Goal: Task Accomplishment & Management: Manage account settings

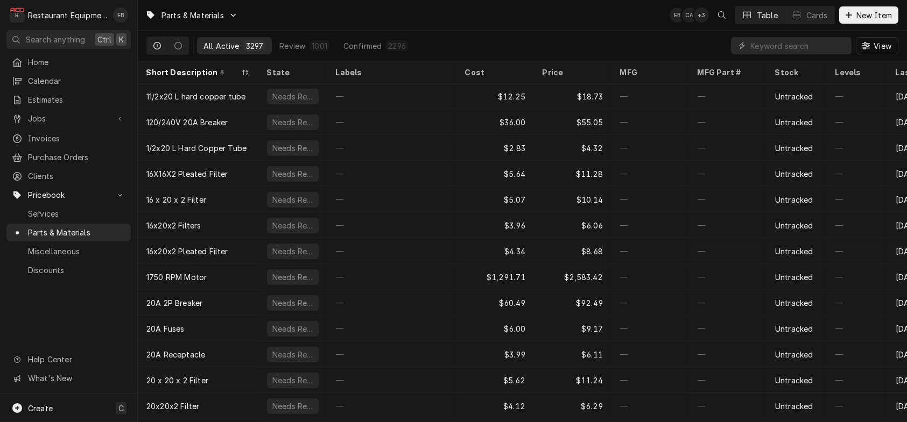
drag, startPoint x: 58, startPoint y: 242, endPoint x: 47, endPoint y: 313, distance: 71.8
click at [47, 313] on div "Home Calendar Estimates Jobs Jobs Job Series Invoices Purchase Orders Clients P…" at bounding box center [68, 223] width 137 height 341
click at [73, 159] on span "Purchase Orders" at bounding box center [76, 157] width 97 height 11
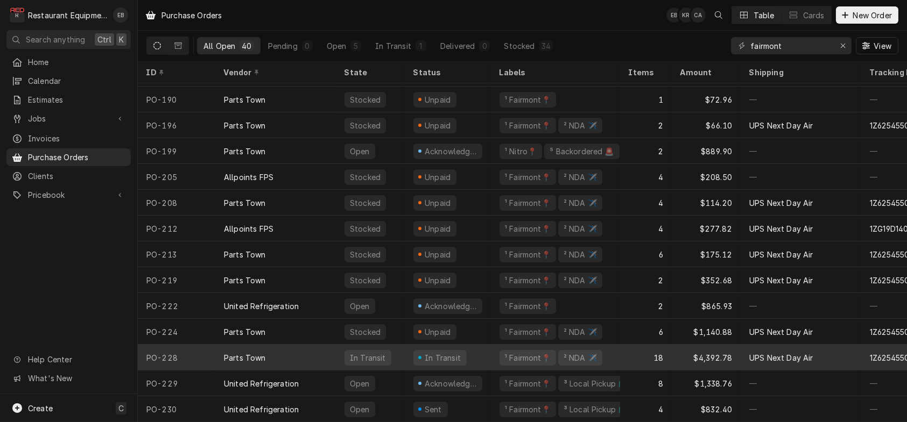
scroll to position [704, 0]
click at [333, 349] on div "Parts Town" at bounding box center [275, 358] width 121 height 26
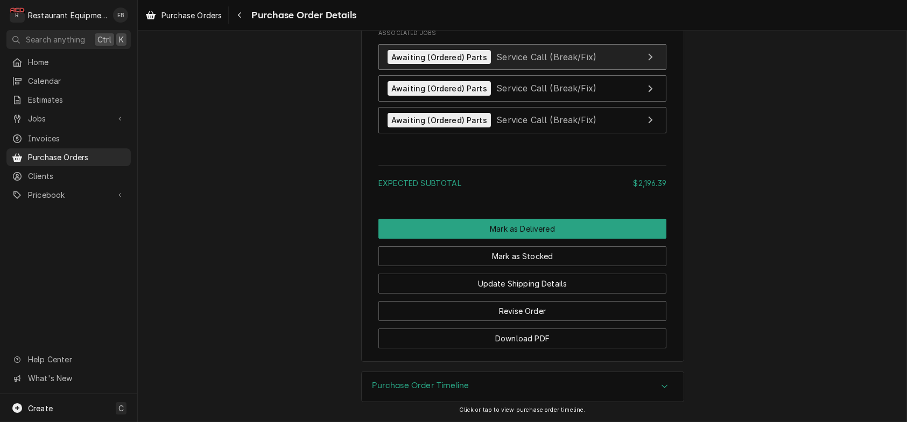
scroll to position [2475, 0]
click at [653, 61] on icon "View Job" at bounding box center [650, 57] width 4 height 7
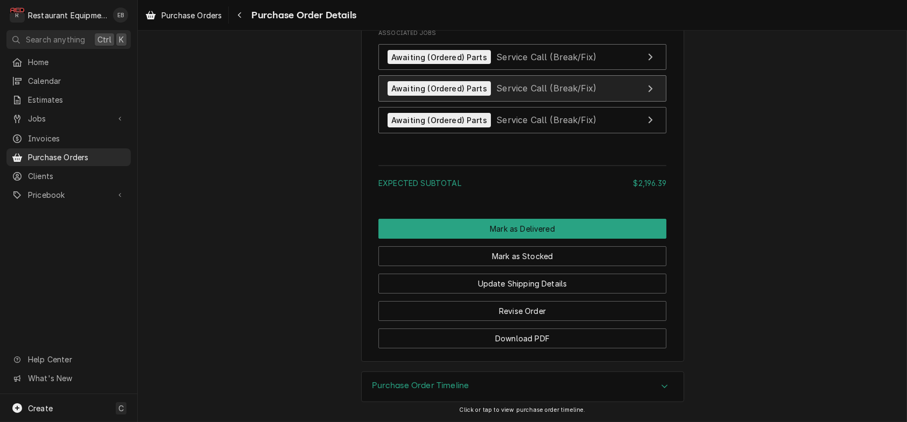
click at [570, 94] on span "Service Call (Break/Fix)" at bounding box center [546, 88] width 100 height 11
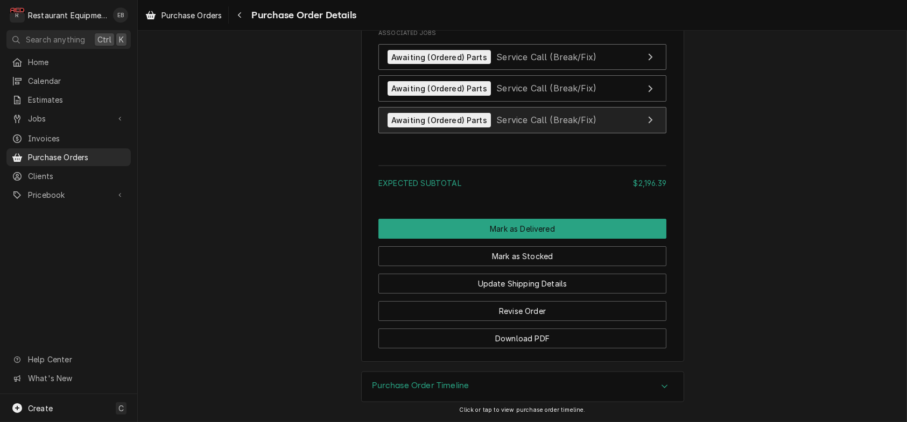
click at [560, 125] on span "Service Call (Break/Fix)" at bounding box center [546, 120] width 100 height 11
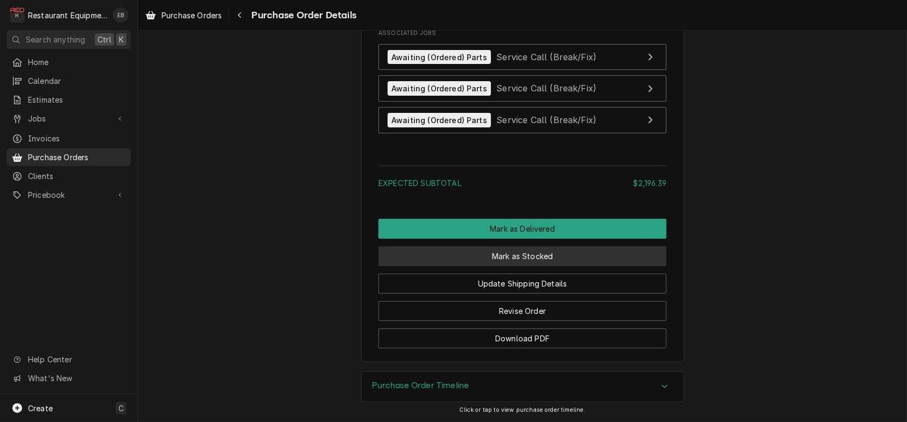
click at [546, 246] on button "Mark as Stocked" at bounding box center [522, 256] width 288 height 20
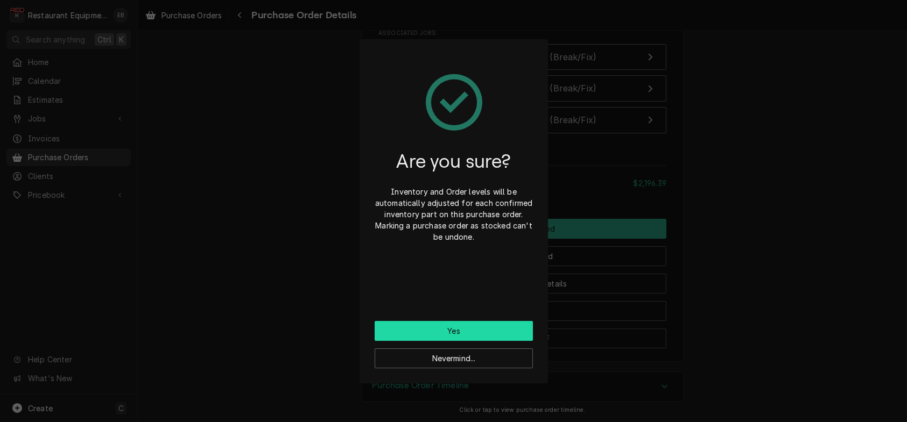
click at [457, 338] on button "Yes" at bounding box center [454, 331] width 158 height 20
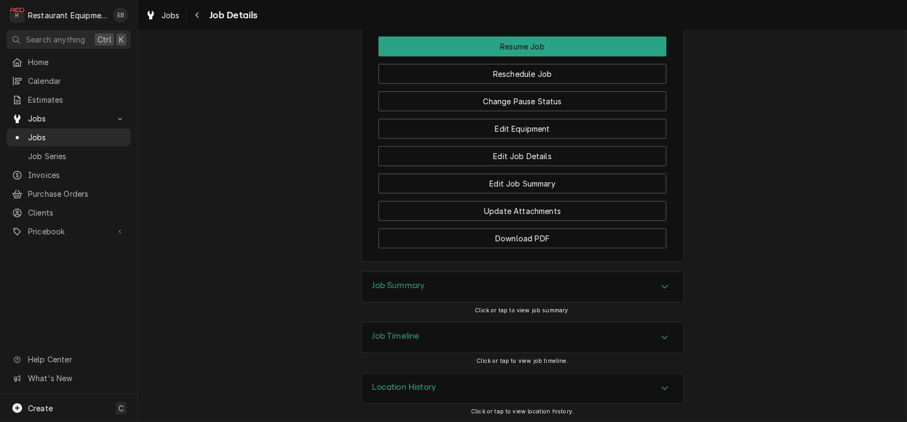
scroll to position [1363, 0]
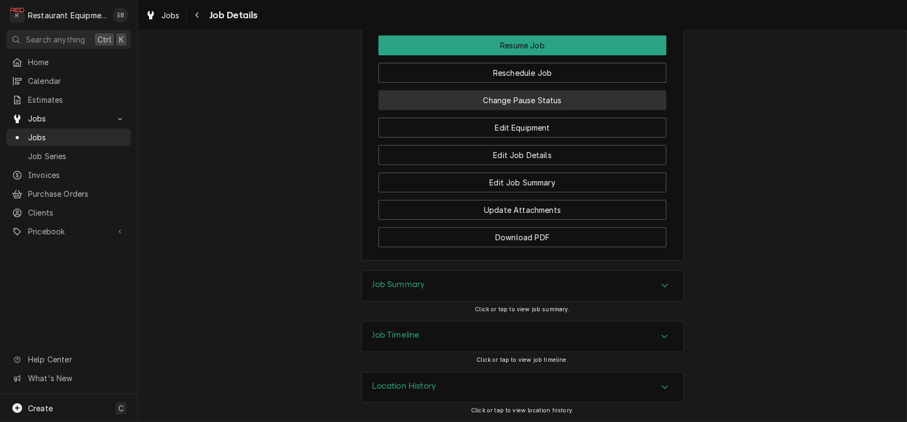
click at [532, 110] on button "Change Pause Status" at bounding box center [522, 100] width 288 height 20
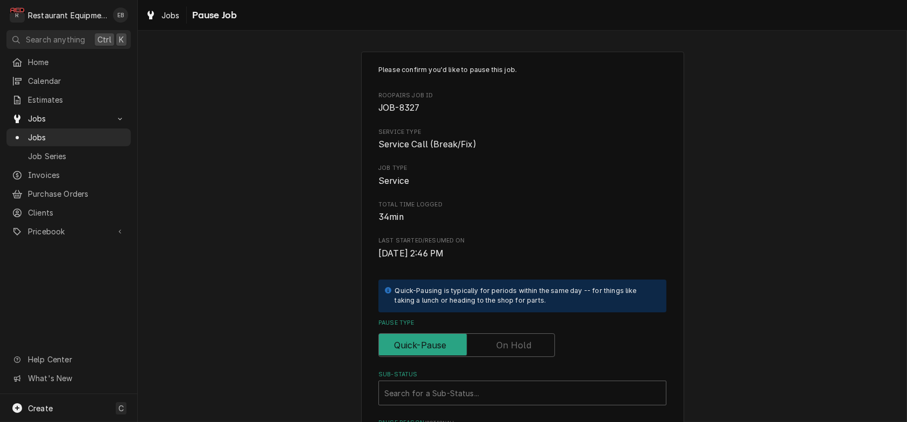
drag, startPoint x: 504, startPoint y: 395, endPoint x: 501, endPoint y: 388, distance: 7.7
click at [502, 357] on label "Pause Type" at bounding box center [466, 346] width 177 height 24
click at [502, 357] on input "Pause Type" at bounding box center [466, 346] width 167 height 24
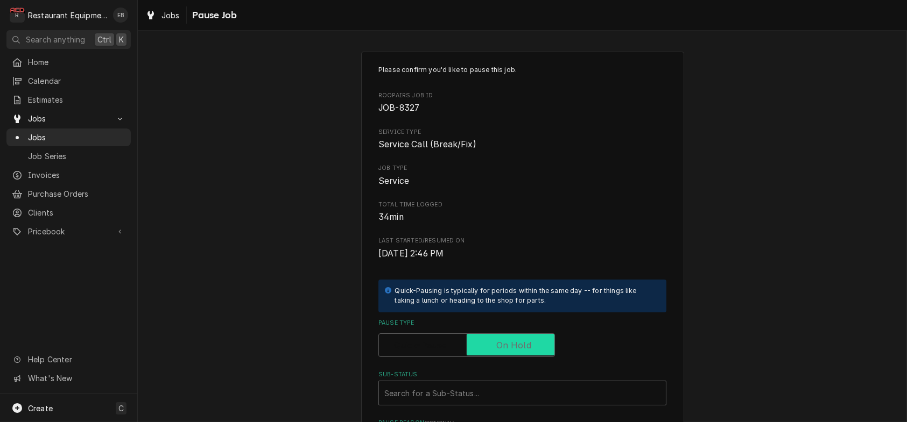
checkbox input "true"
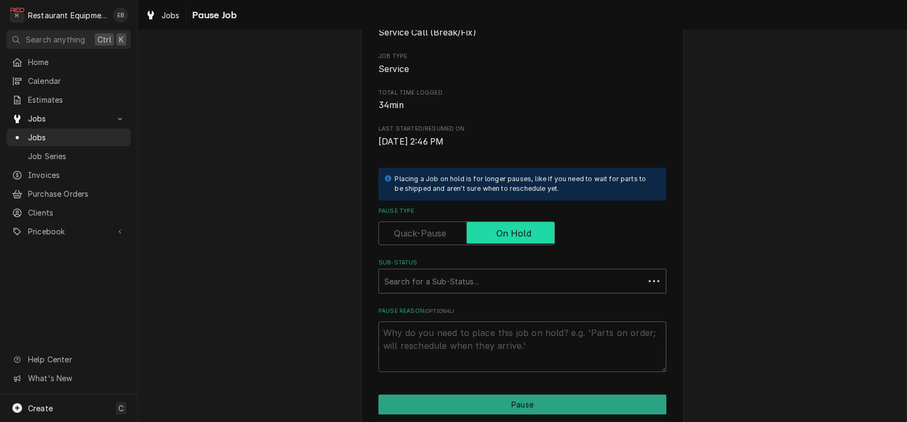
scroll to position [215, 0]
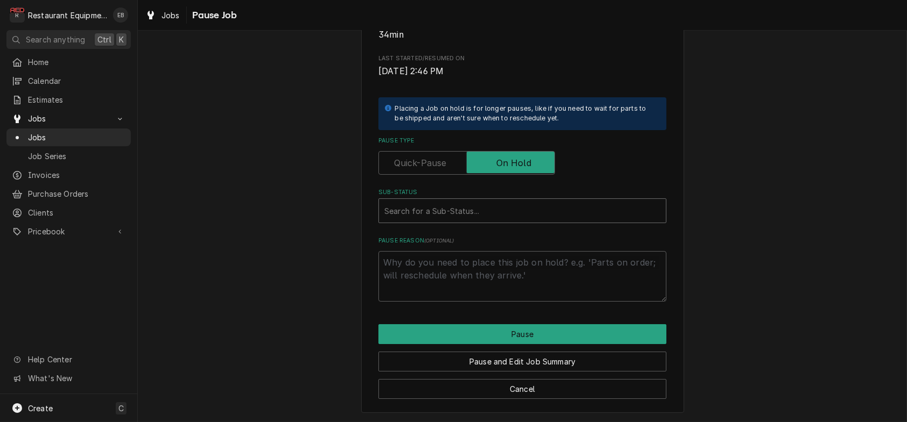
type textarea "x"
click at [462, 221] on div "Sub-Status" at bounding box center [522, 210] width 276 height 19
type input "parts"
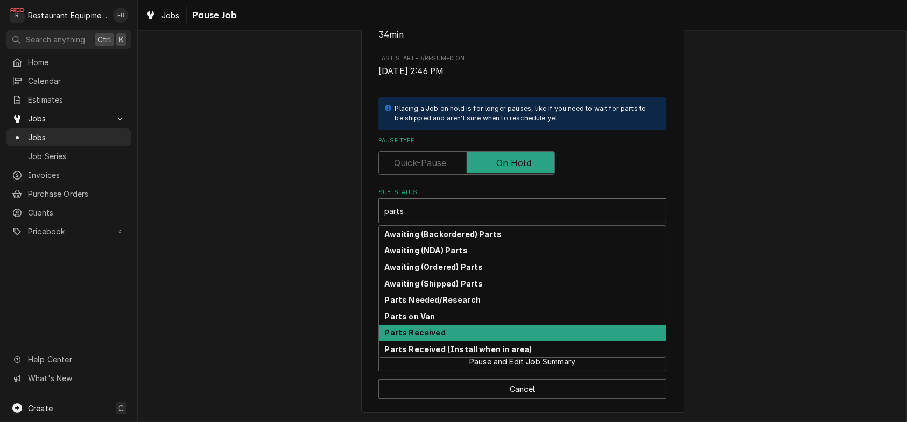
click at [484, 342] on div "Parts Received" at bounding box center [522, 333] width 287 height 17
type textarea "x"
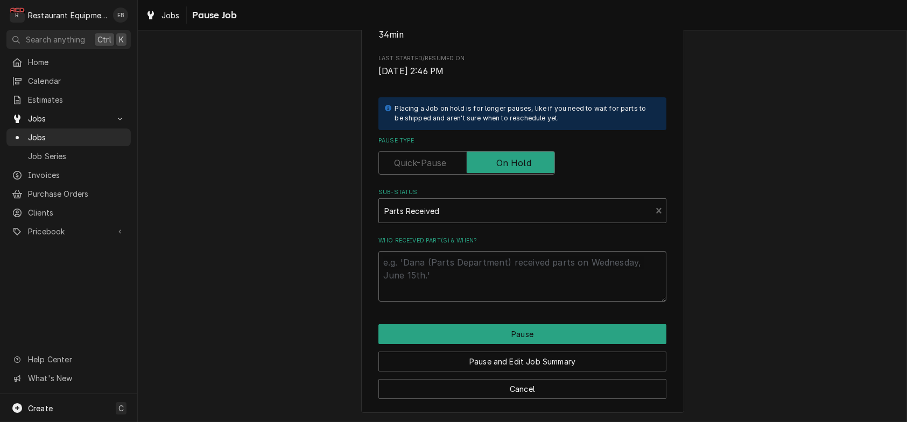
click at [461, 292] on textarea "Who received part(s) & when?" at bounding box center [522, 276] width 288 height 51
type textarea "x"
type textarea "P"
type textarea "x"
type textarea "Pa"
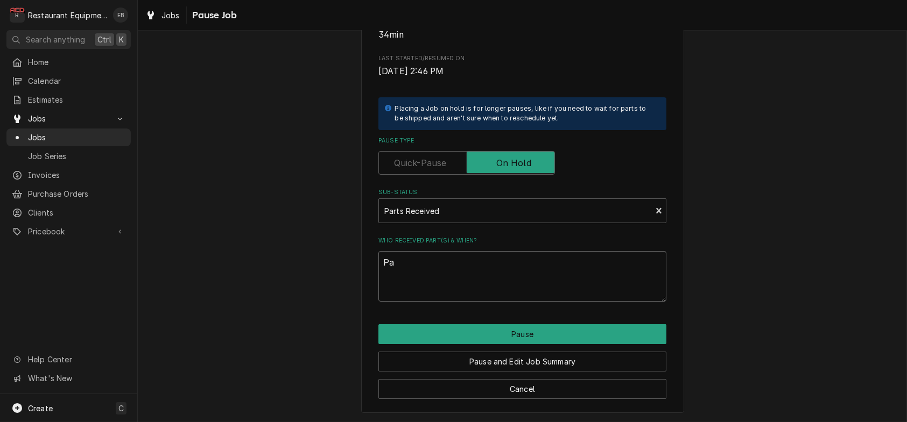
type textarea "x"
type textarea "Par"
type textarea "x"
type textarea "Part"
type textarea "x"
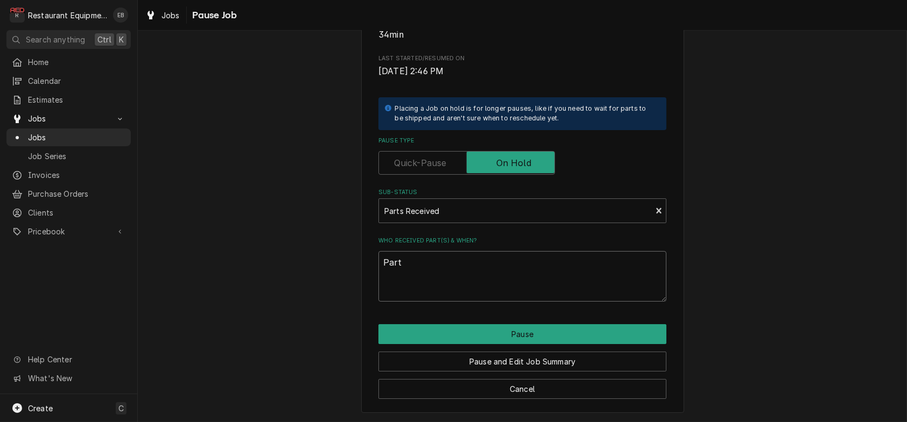
type textarea "Parts"
type textarea "x"
type textarea "Parts"
type textarea "x"
type textarea "Parts R"
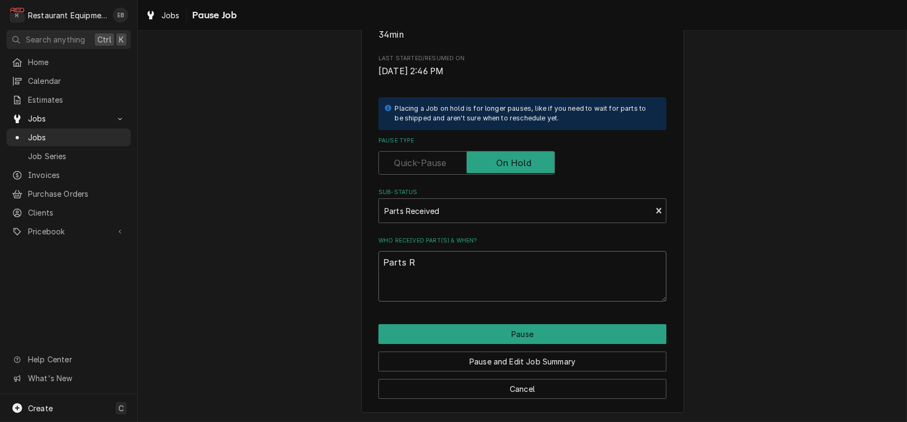
type textarea "x"
type textarea "Parts Re"
type textarea "x"
type textarea "Parts Rec"
type textarea "x"
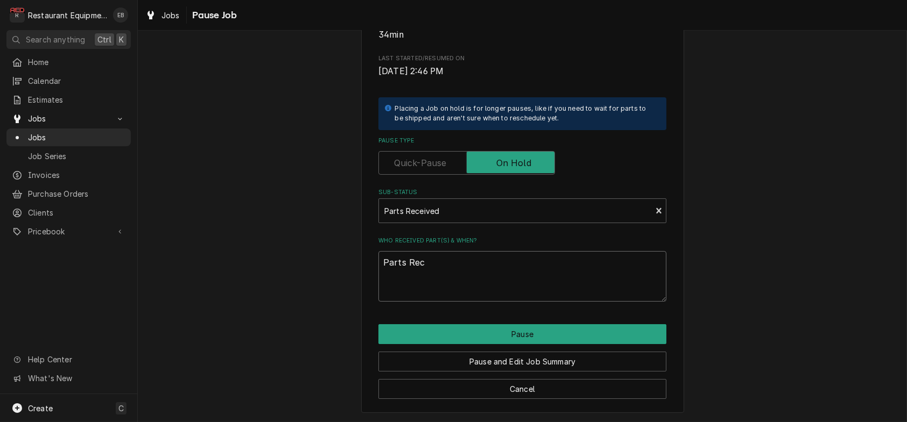
type textarea "Parts Rece"
type textarea "x"
type textarea "Parts Recei"
type textarea "x"
type textarea "Parts Receiv"
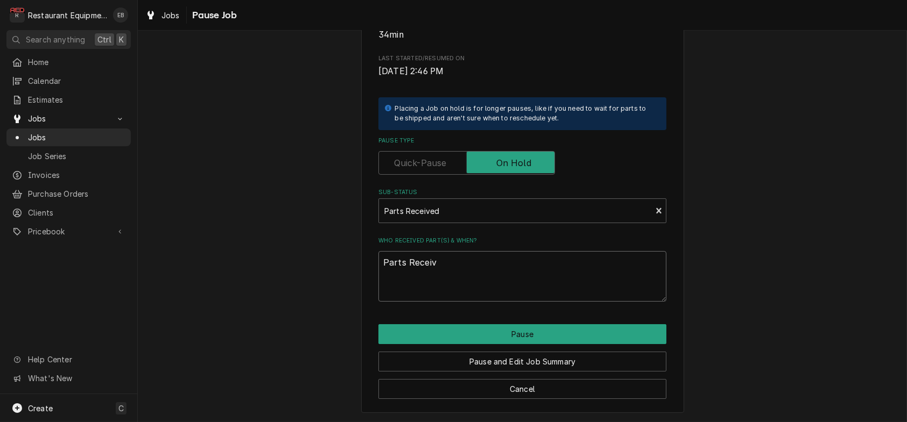
type textarea "x"
type textarea "Parts Receive"
type textarea "x"
type textarea "Parts Received"
type textarea "x"
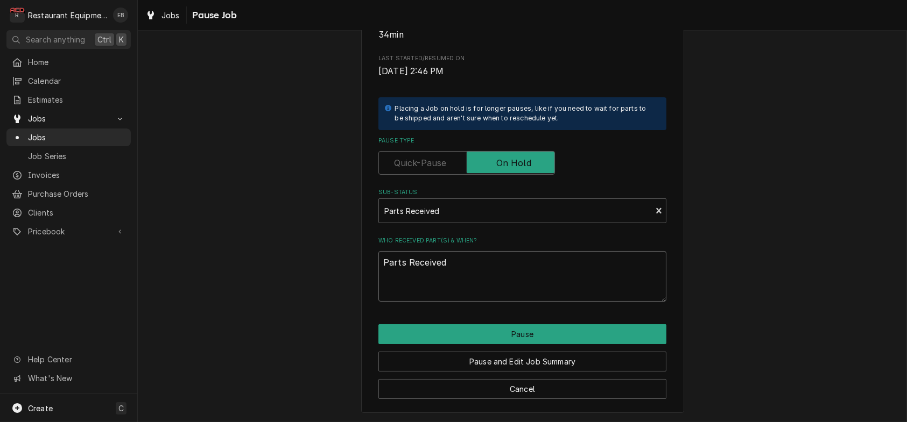
type textarea "Parts Received"
type textarea "x"
type textarea "Parts Received 8"
type textarea "x"
type textarea "Parts Received 8/"
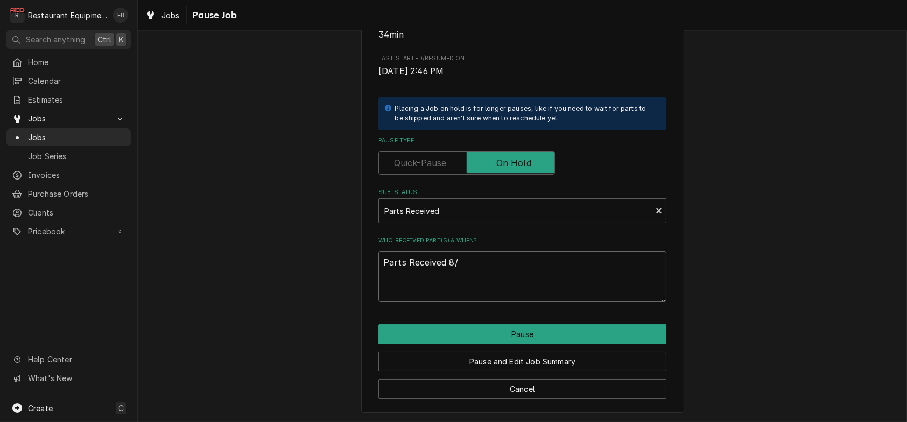
type textarea "x"
type textarea "Parts Received 8/2"
type textarea "x"
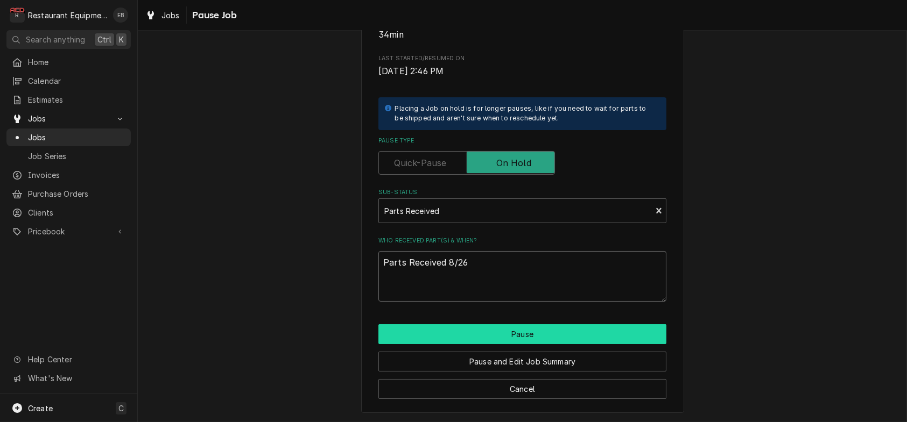
type textarea "Parts Received 8/26"
click at [531, 332] on button "Pause" at bounding box center [522, 334] width 288 height 20
type textarea "x"
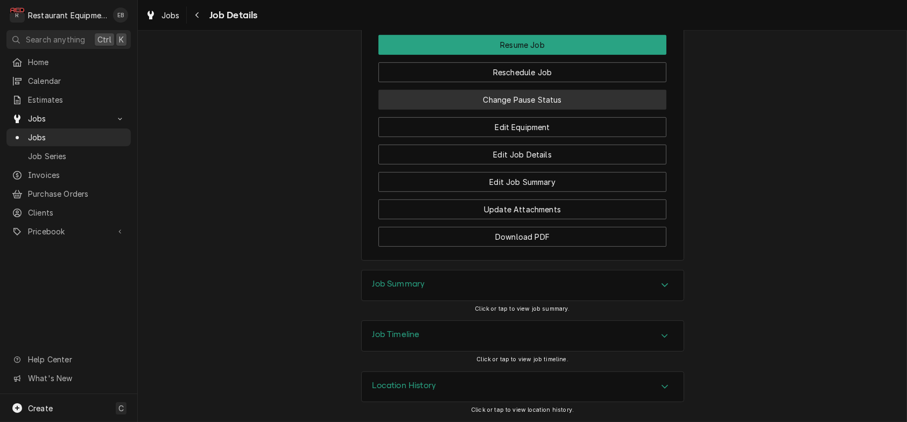
scroll to position [1363, 0]
click at [540, 110] on button "Change Pause Status" at bounding box center [522, 100] width 288 height 20
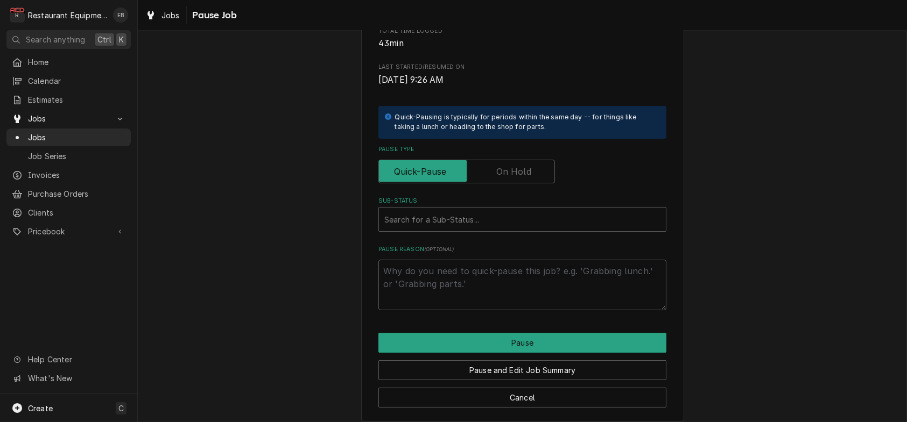
scroll to position [179, 0]
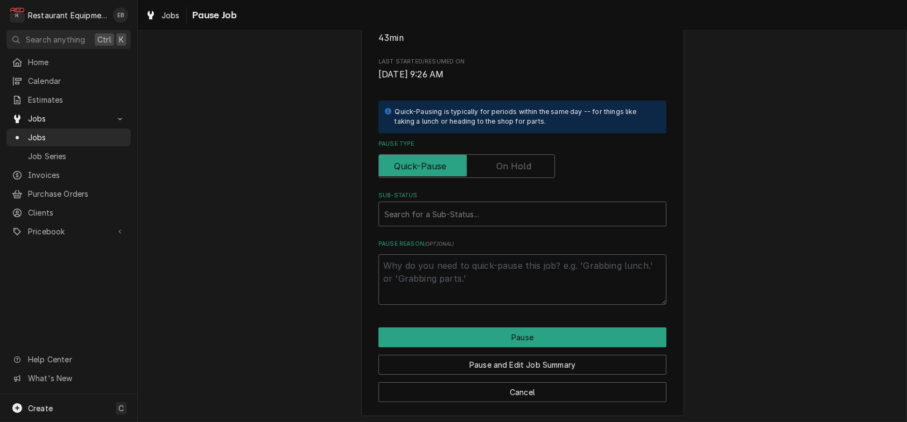
click at [503, 178] on label "Pause Type" at bounding box center [466, 166] width 177 height 24
click at [503, 178] on input "Pause Type" at bounding box center [466, 166] width 167 height 24
checkbox input "true"
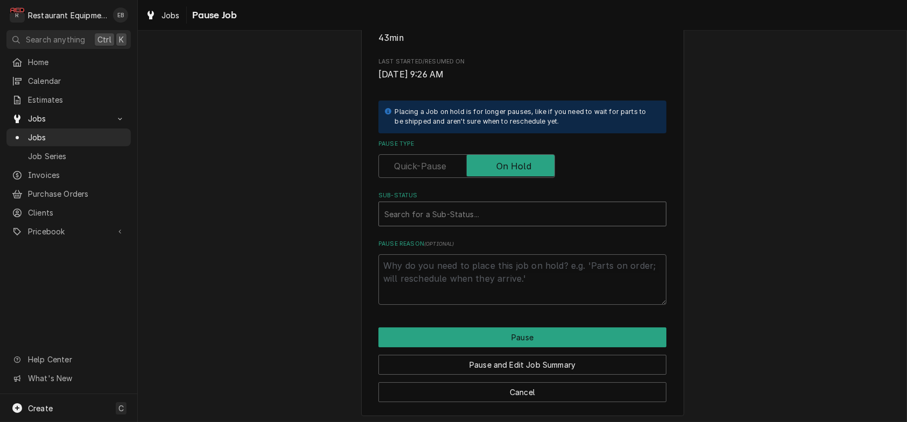
type textarea "x"
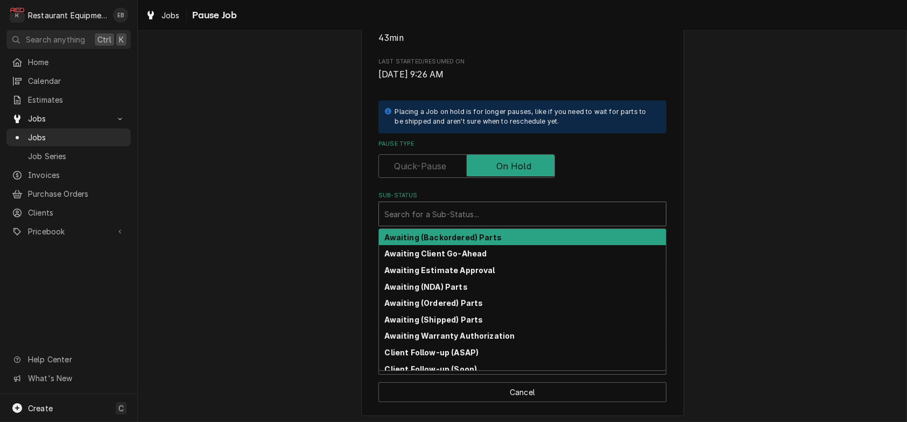
click at [470, 224] on div "Sub-Status" at bounding box center [522, 213] width 276 height 19
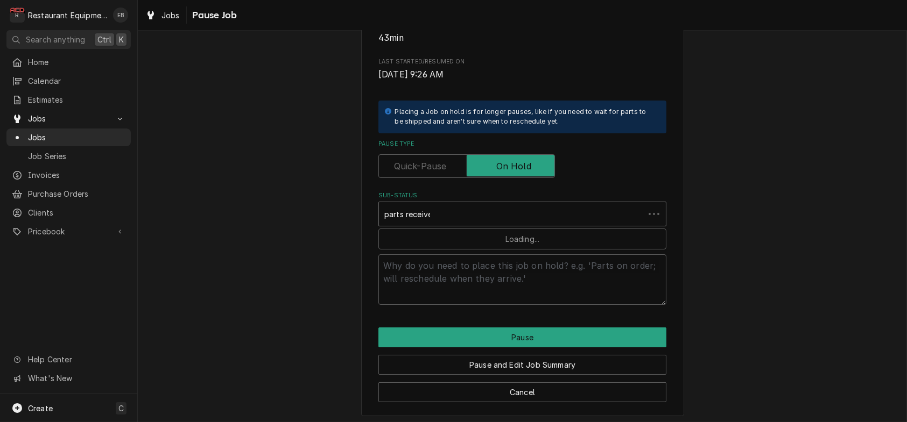
type input "parts received"
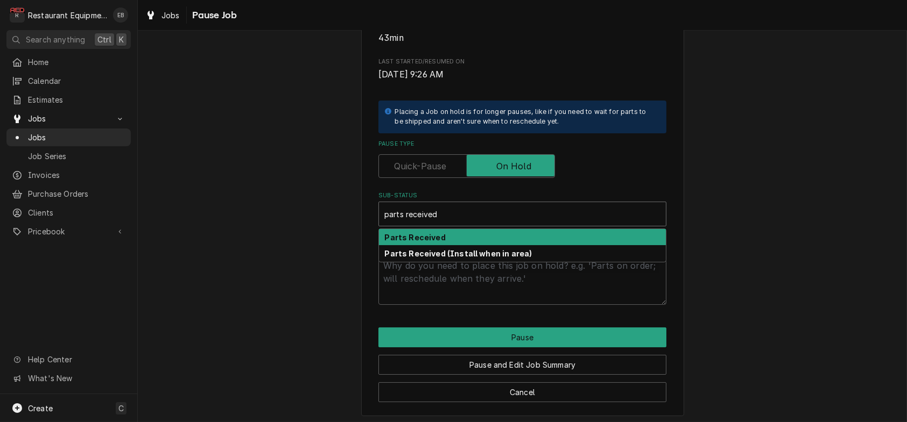
click at [461, 246] on div "Parts Received" at bounding box center [522, 237] width 287 height 17
type textarea "x"
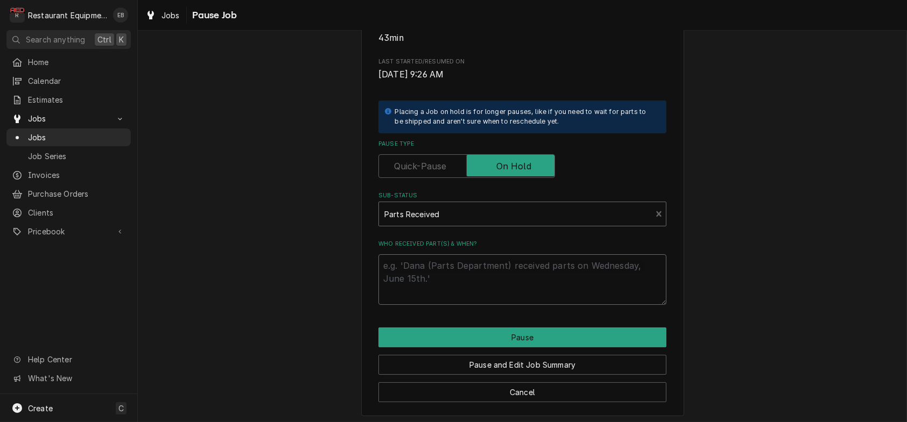
click at [463, 305] on textarea "Who received part(s) & when?" at bounding box center [522, 280] width 288 height 51
type textarea "x"
type textarea "P"
type textarea "x"
type textarea "Pa"
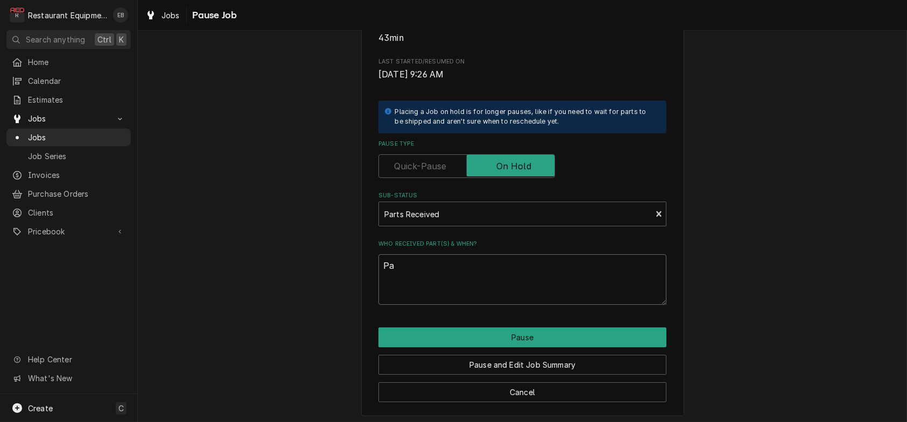
type textarea "x"
type textarea "Par"
type textarea "x"
type textarea "Part"
type textarea "x"
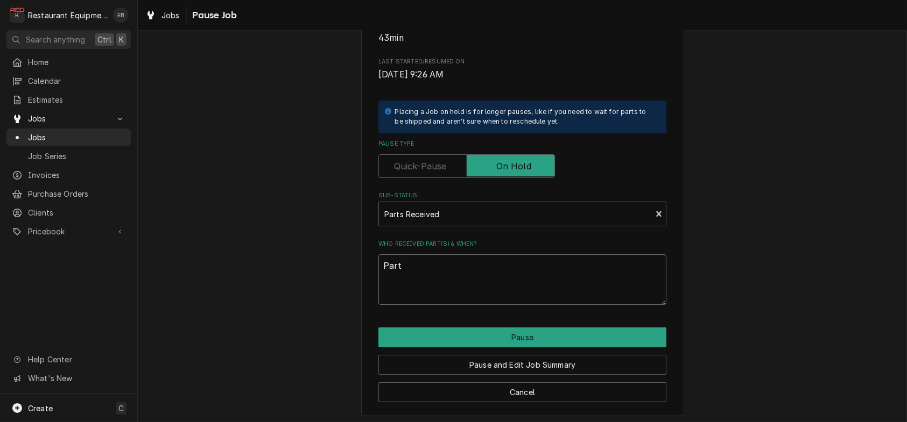
type textarea "Parts"
type textarea "x"
type textarea "Parts"
type textarea "x"
type textarea "Parts R"
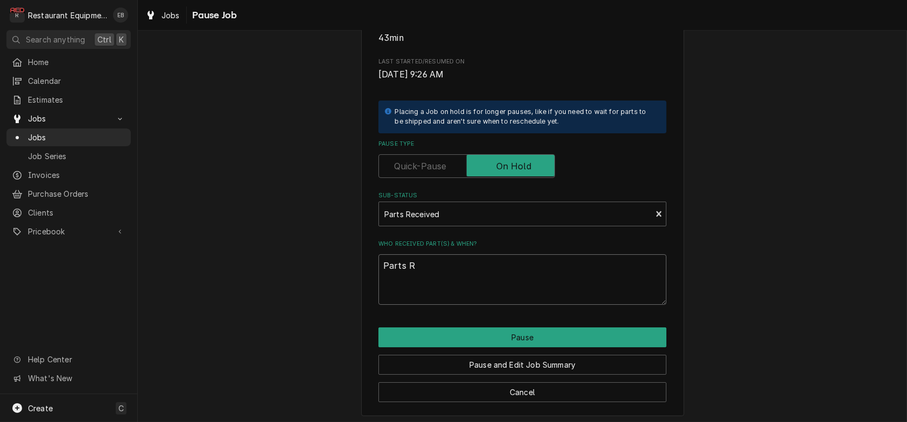
type textarea "x"
type textarea "Parts Re"
type textarea "x"
type textarea "Parts Rec"
type textarea "x"
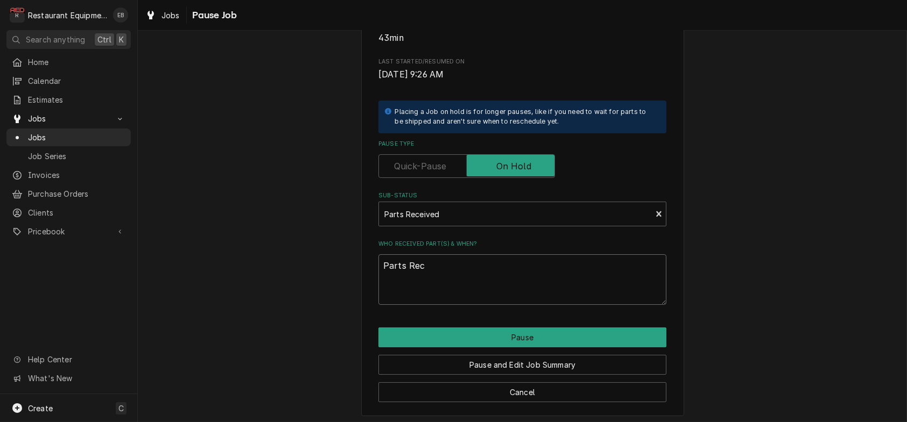
type textarea "Parts Rece"
type textarea "x"
type textarea "Parts Recei"
type textarea "x"
type textarea "Parts Receiv"
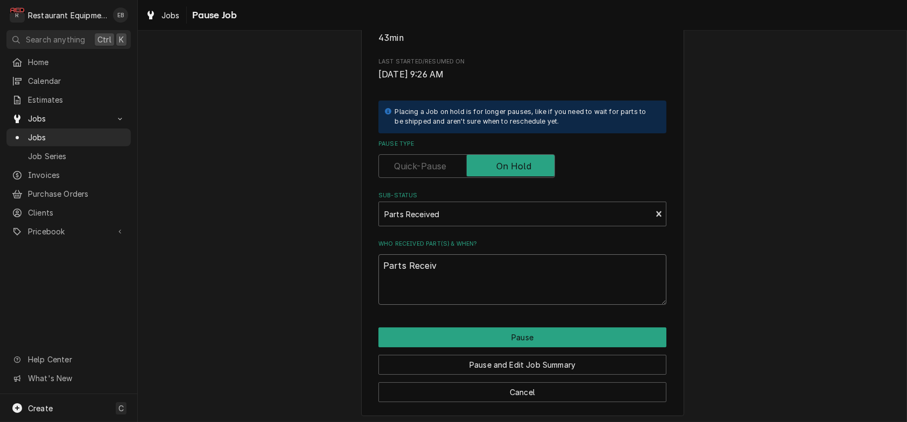
type textarea "x"
type textarea "Parts Receive"
type textarea "x"
type textarea "Parts Received"
type textarea "x"
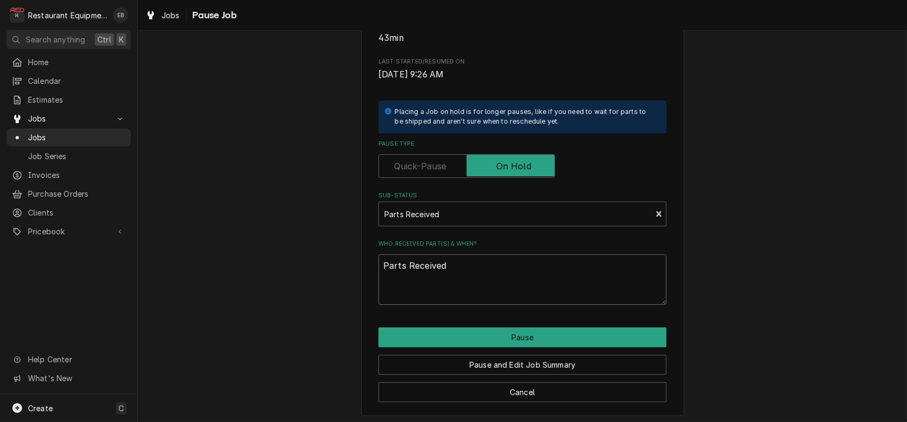
type textarea "Parts Received"
type textarea "x"
type textarea "Parts Received 8"
type textarea "x"
type textarea "Parts Received 8/"
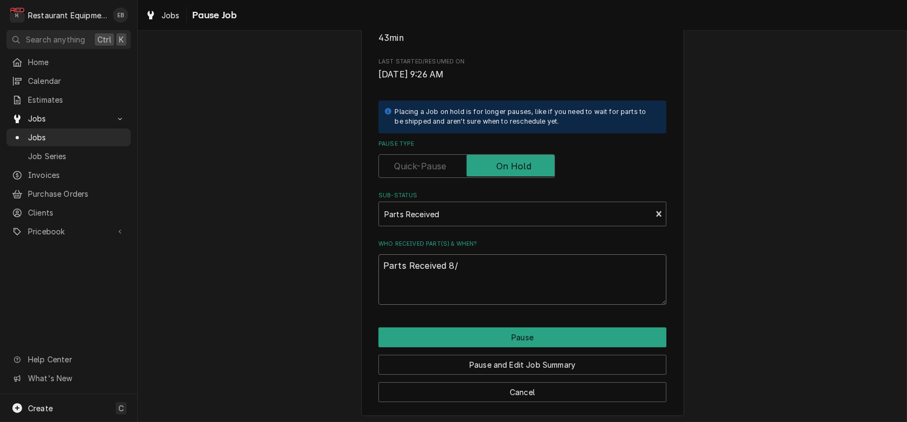
type textarea "x"
type textarea "Parts Received 8/2"
type textarea "x"
type textarea "Parts Received 8/25"
type textarea "x"
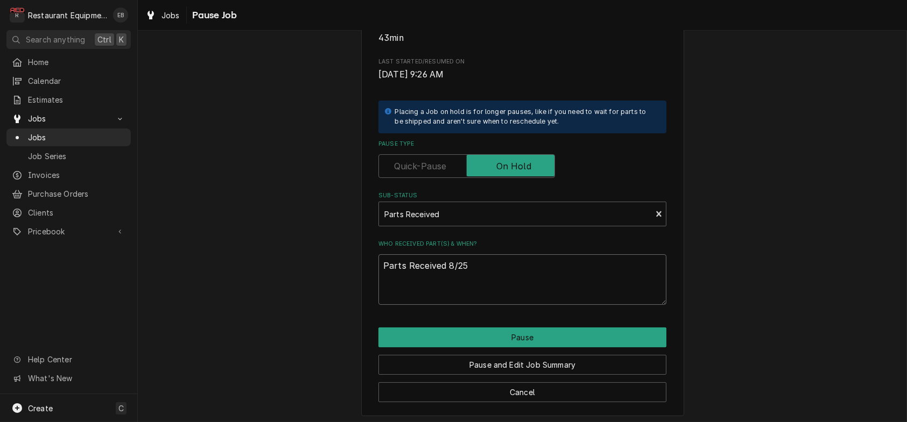
type textarea "Parts Received 8/2"
type textarea "x"
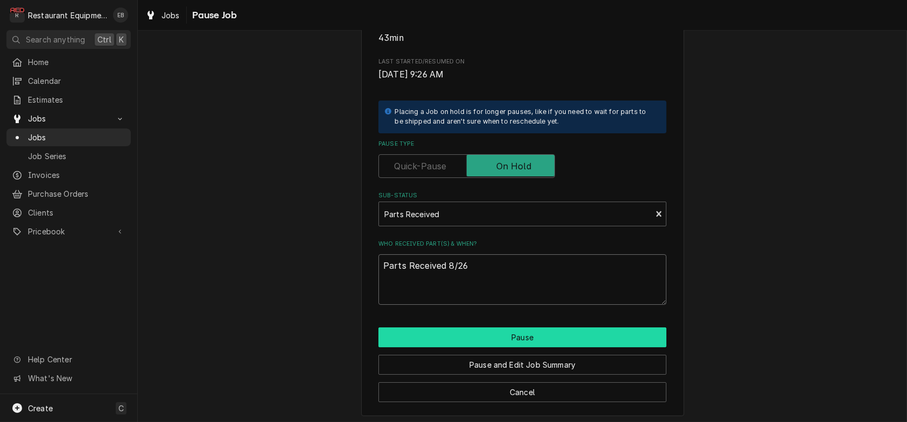
type textarea "Parts Received 8/26"
click at [522, 348] on button "Pause" at bounding box center [522, 338] width 288 height 20
type textarea "x"
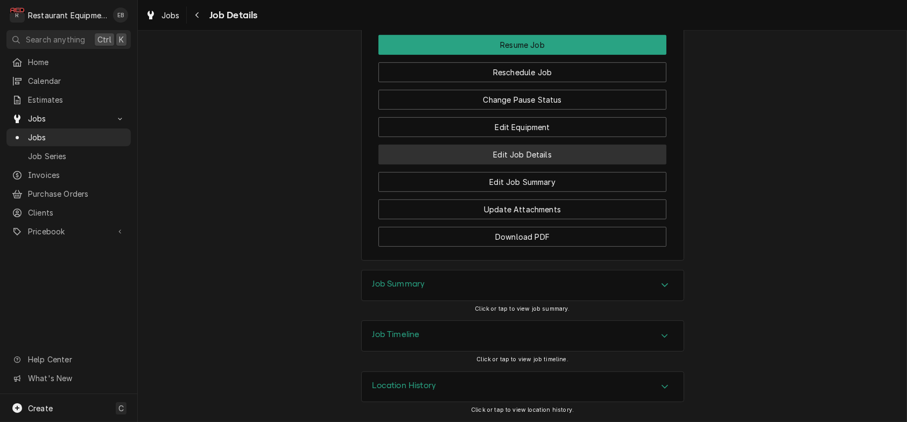
scroll to position [1363, 0]
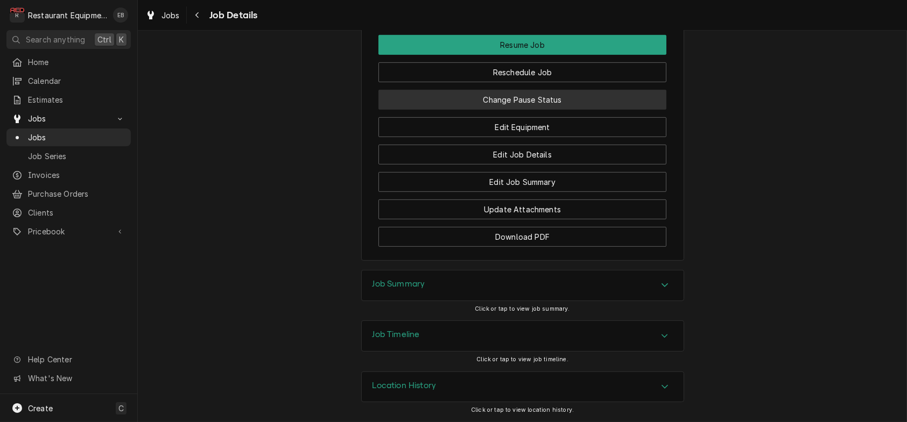
click at [514, 110] on button "Change Pause Status" at bounding box center [522, 100] width 288 height 20
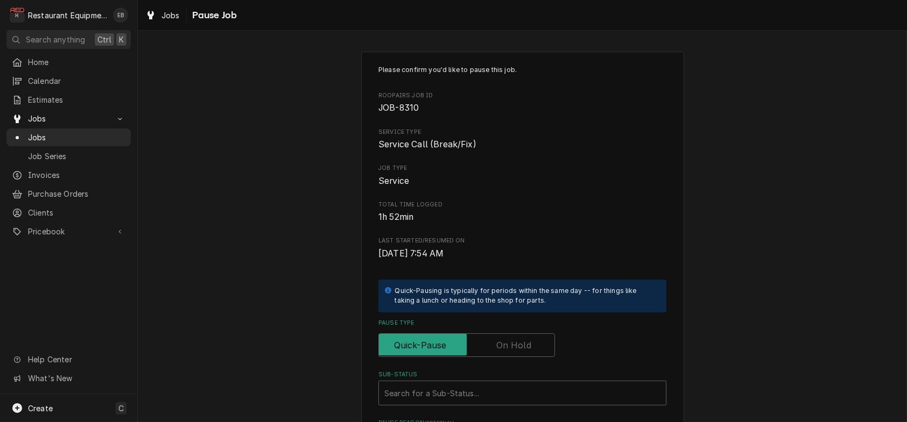
drag, startPoint x: 516, startPoint y: 389, endPoint x: 514, endPoint y: 368, distance: 21.6
click at [515, 357] on label "Pause Type" at bounding box center [466, 346] width 177 height 24
click at [515, 357] on input "Pause Type" at bounding box center [466, 346] width 167 height 24
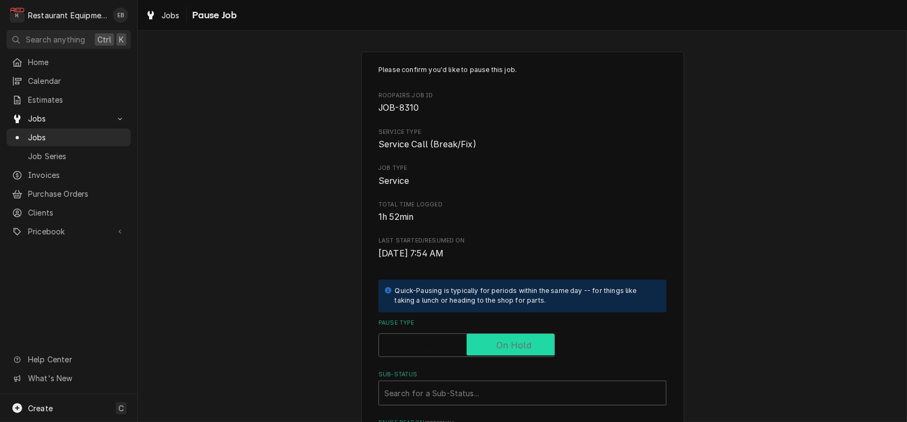
checkbox input "true"
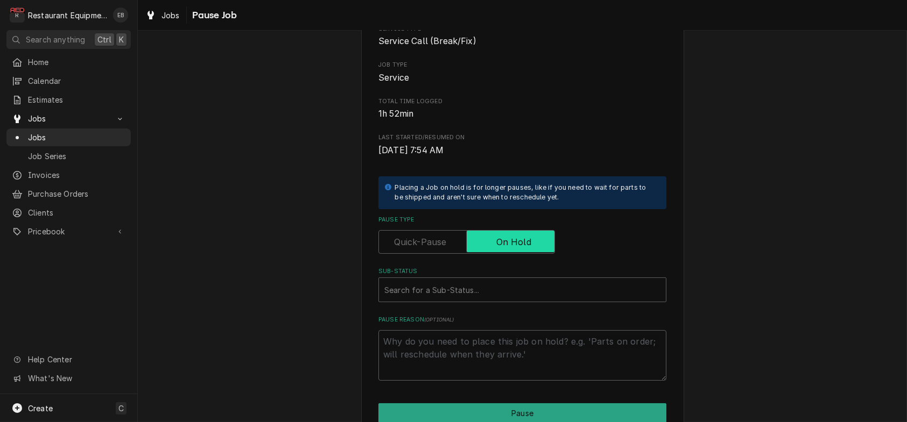
scroll to position [215, 0]
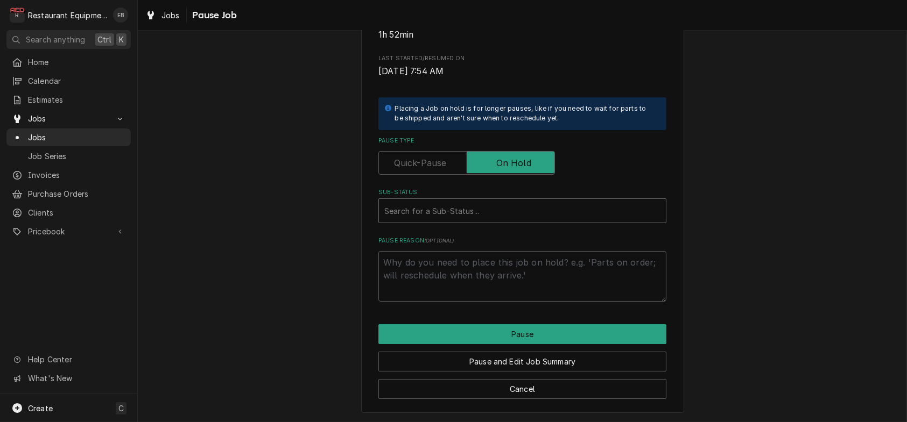
type textarea "x"
click at [490, 216] on div "Search for a Sub-Status..." at bounding box center [522, 211] width 287 height 24
type input "parts received"
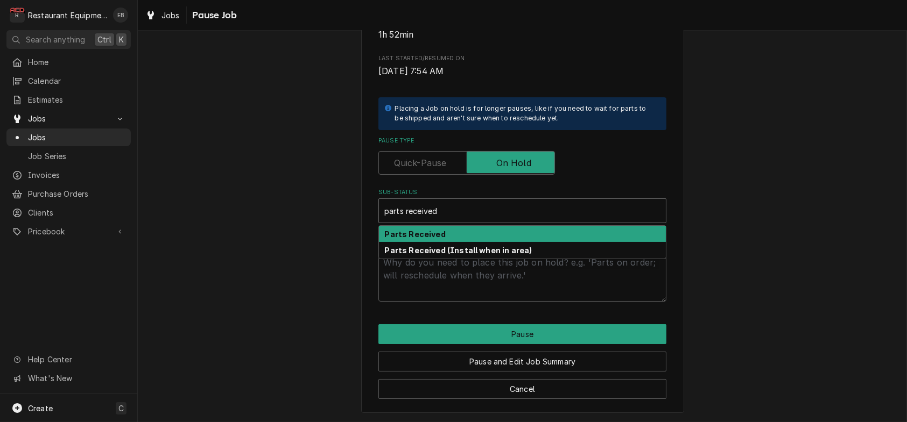
click at [485, 243] on div "Parts Received" at bounding box center [522, 234] width 287 height 17
type textarea "x"
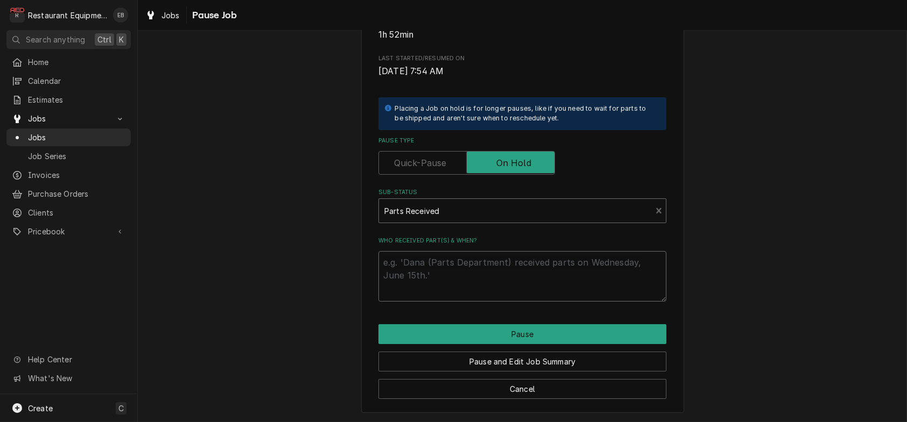
click at [487, 292] on textarea "Who received part(s) & when?" at bounding box center [522, 276] width 288 height 51
type textarea "x"
type textarea "P"
type textarea "x"
type textarea "Pa"
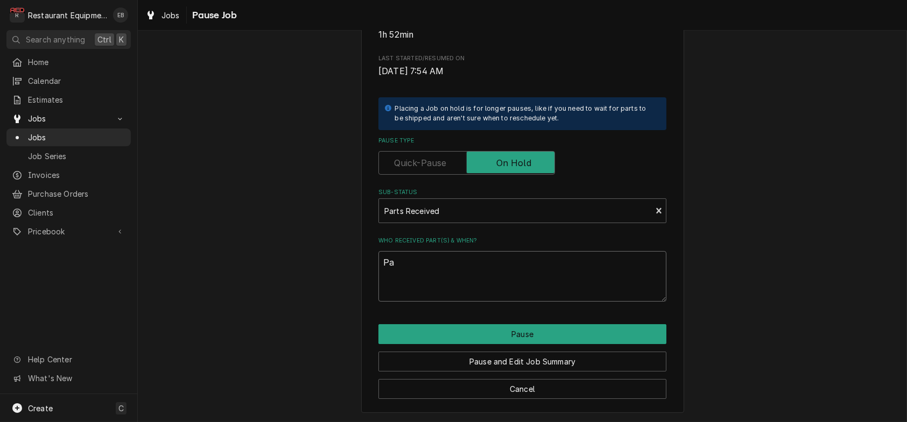
type textarea "x"
type textarea "Par"
type textarea "x"
type textarea "Part"
type textarea "x"
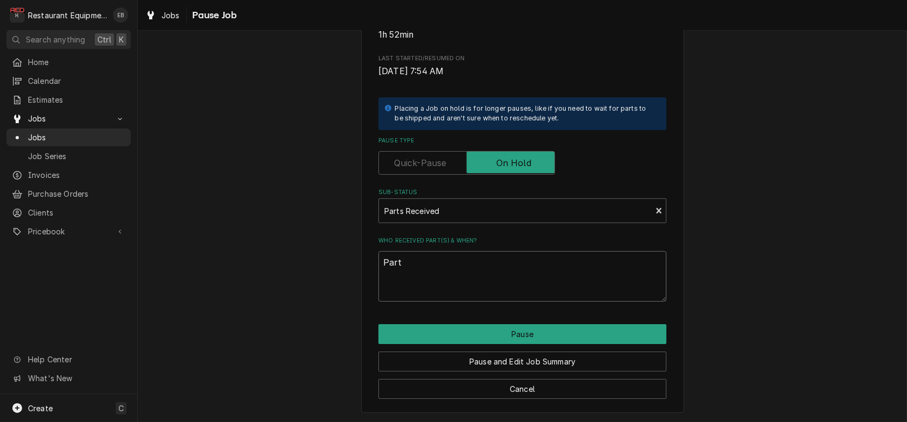
type textarea "Parts"
type textarea "x"
type textarea "Parts"
type textarea "x"
type textarea "Parts R"
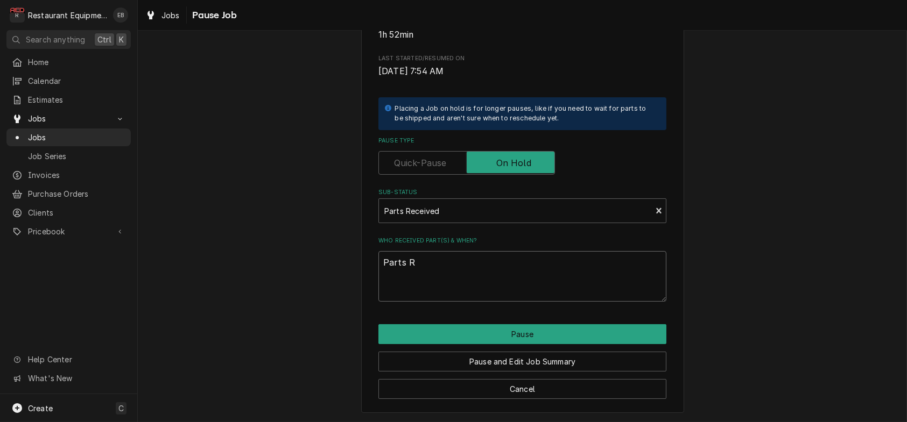
type textarea "x"
type textarea "Parts Re"
type textarea "x"
type textarea "Parts Rec"
type textarea "x"
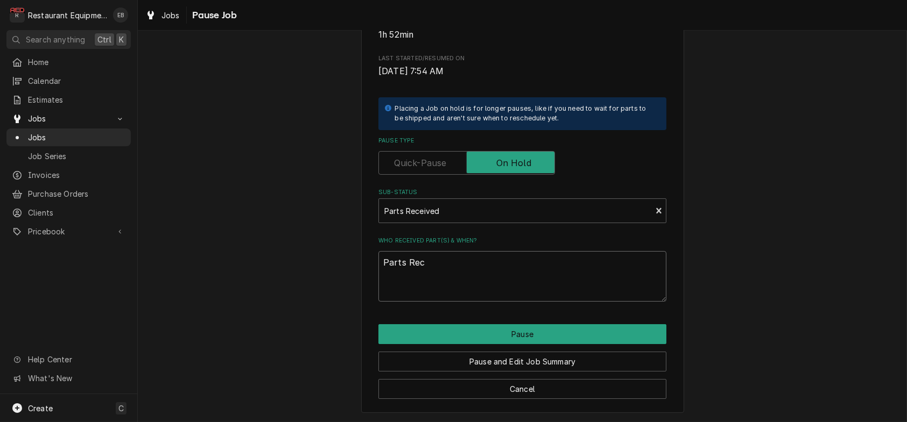
type textarea "Parts Rece"
type textarea "x"
type textarea "Parts Recei"
type textarea "x"
type textarea "Parts Receie"
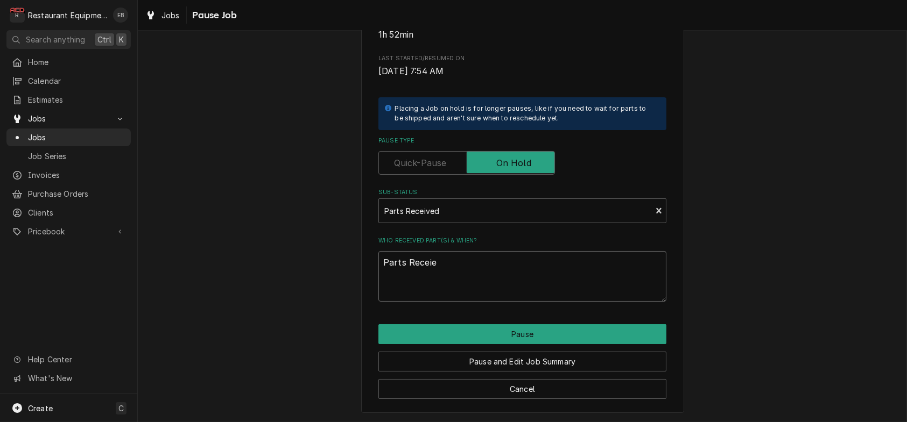
type textarea "x"
type textarea "Parts Receiev"
type textarea "x"
type textarea "Parts Receievd"
type textarea "x"
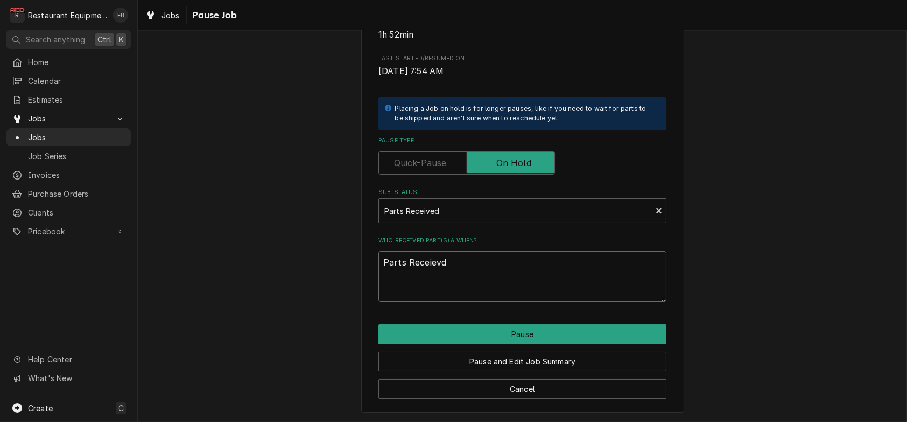
type textarea "Parts Receievd"
type textarea "x"
type textarea "Parts Receievd"
type textarea "x"
type textarea "Parts Receiev"
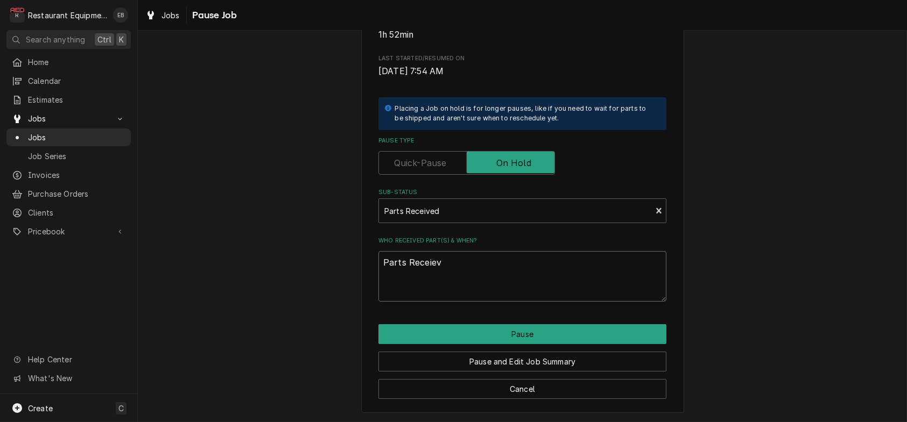
type textarea "x"
type textarea "Parts Receie"
type textarea "x"
type textarea "Parts Receiev"
type textarea "x"
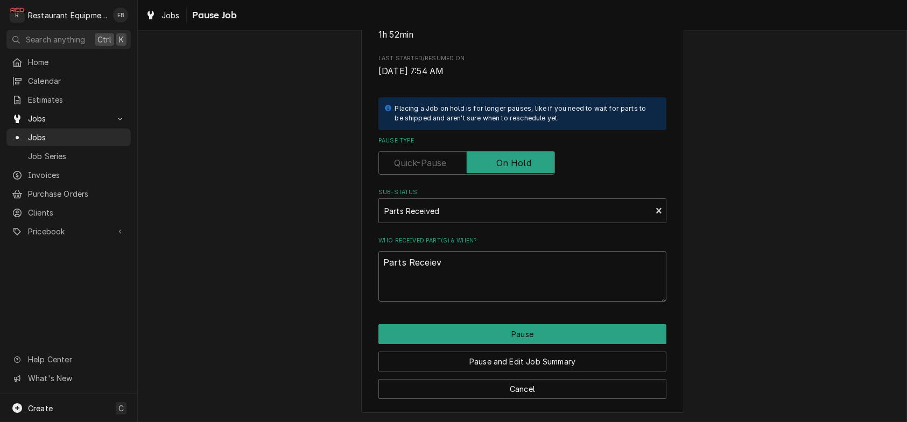
type textarea "Parts Receieve"
type textarea "x"
type textarea "Parts Receieved"
type textarea "x"
type textarea "Parts Receieved"
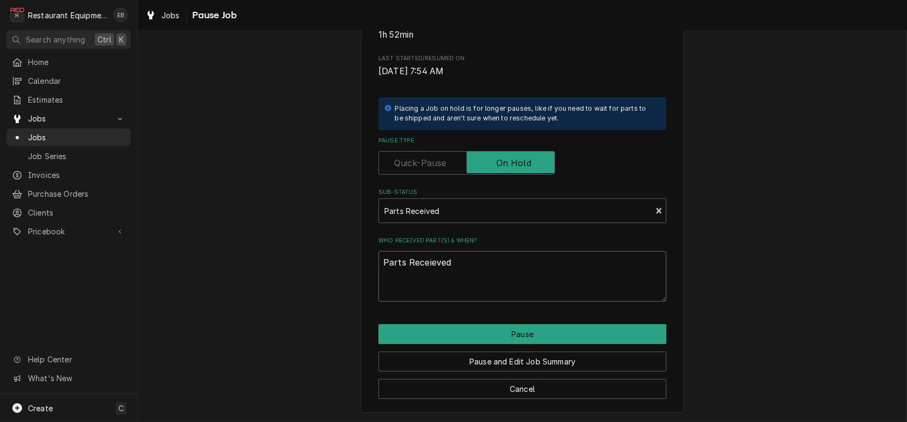
type textarea "x"
type textarea "Parts Receieved"
type textarea "x"
type textarea "Parts Receieve"
type textarea "x"
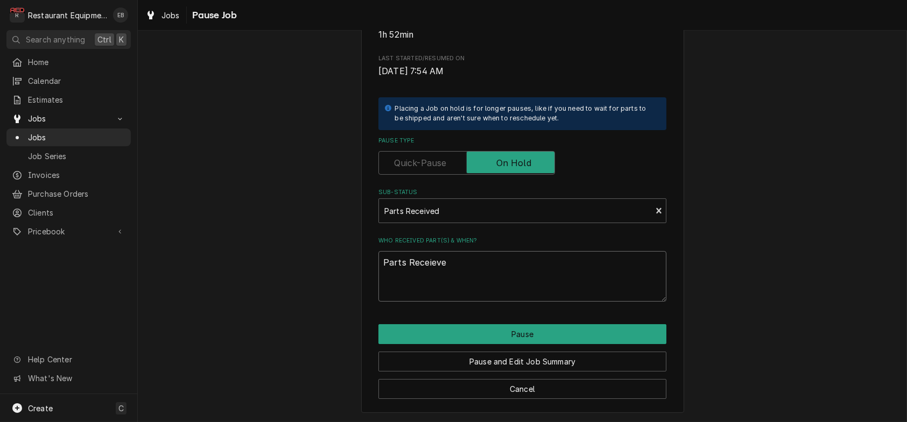
type textarea "Parts Receiev"
type textarea "x"
type textarea "Parts Receie"
type textarea "x"
type textarea "Parts Recei"
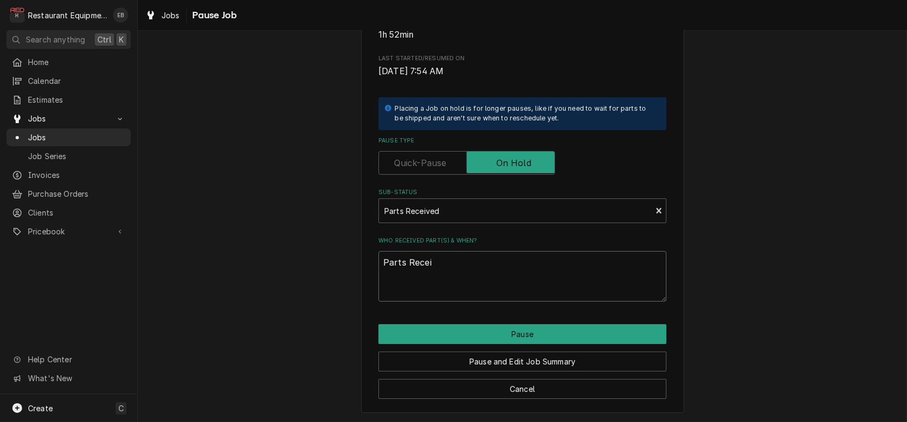
type textarea "x"
type textarea "Parts Receiv"
type textarea "x"
type textarea "Parts Receive"
type textarea "x"
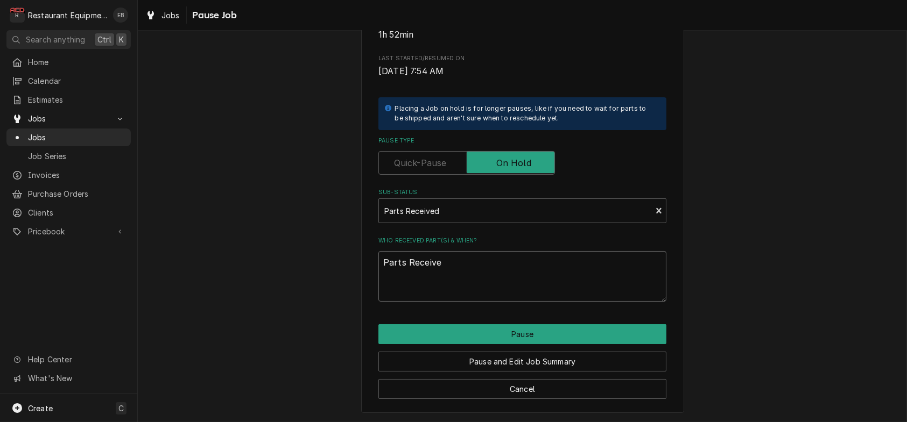
type textarea "Parts Received"
type textarea "x"
type textarea "Parts Received"
type textarea "x"
type textarea "Parts Received 8"
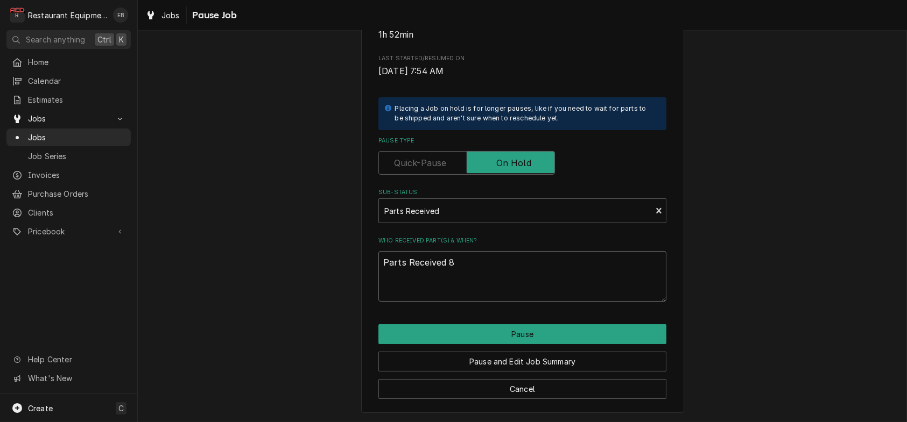
type textarea "x"
type textarea "Parts Received 8/"
type textarea "x"
type textarea "Parts Received 8/2"
type textarea "x"
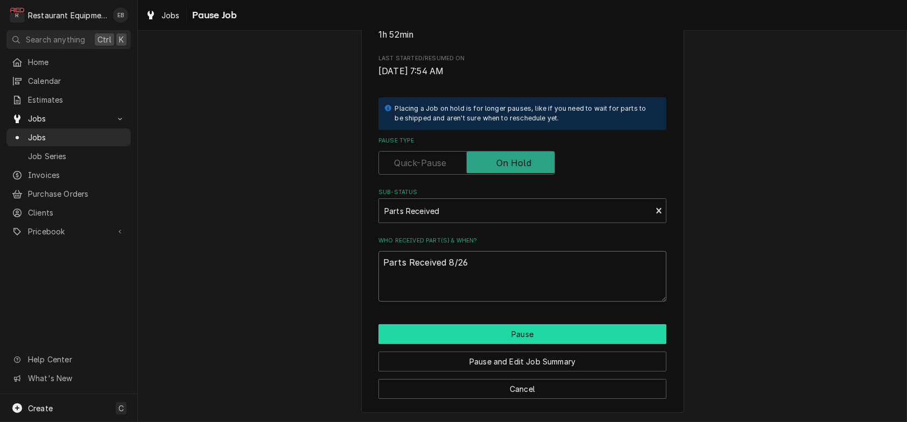
type textarea "Parts Received 8/26"
click at [528, 344] on button "Pause" at bounding box center [522, 334] width 288 height 20
type textarea "x"
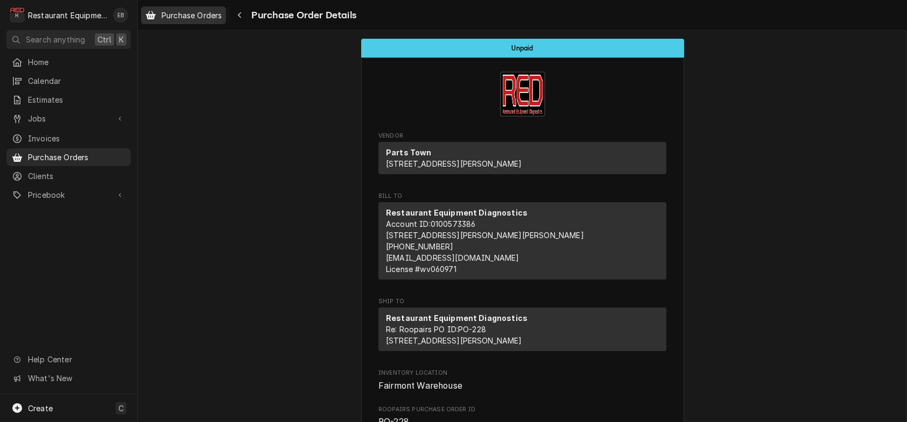
click at [214, 15] on span "Purchase Orders" at bounding box center [191, 15] width 60 height 11
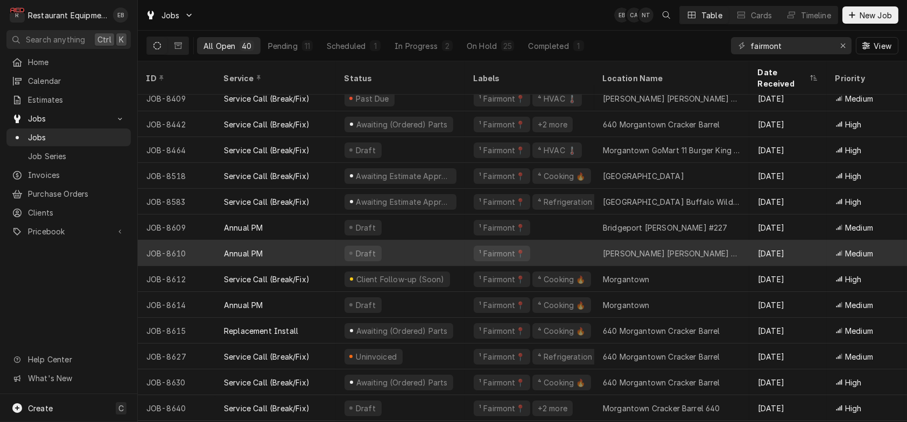
scroll to position [594, 0]
